Goal: Task Accomplishment & Management: Manage account settings

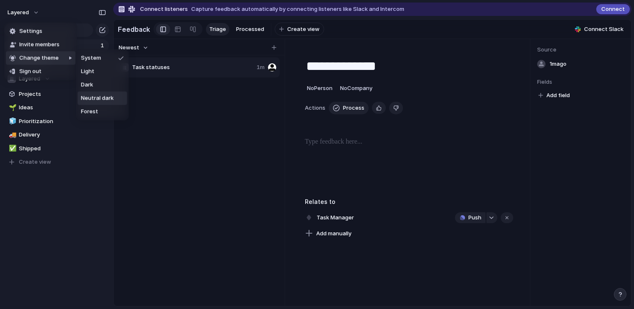
click at [166, 127] on div "Settings Invite members Change theme Sign out" at bounding box center [317, 154] width 634 height 309
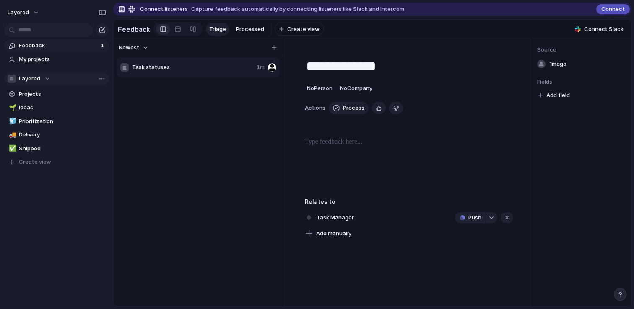
click at [54, 77] on button "Layered" at bounding box center [56, 79] width 105 height 13
click at [54, 77] on div "Layered Create new team" at bounding box center [317, 154] width 634 height 309
click at [45, 79] on div "Layered" at bounding box center [29, 79] width 43 height 8
click at [43, 127] on span "Create new team" at bounding box center [44, 126] width 47 height 8
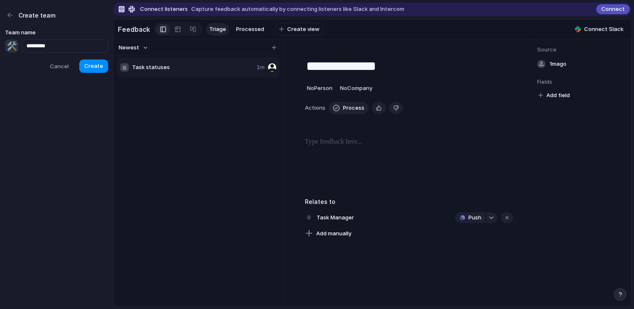
type input "*********"
